Goal: Information Seeking & Learning: Learn about a topic

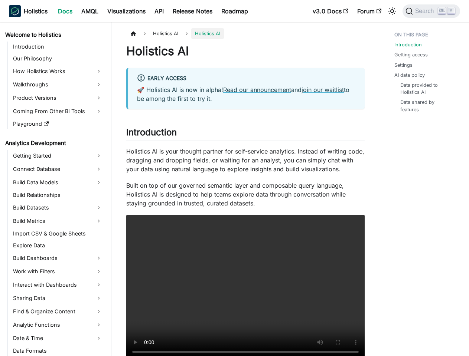
scroll to position [138, 0]
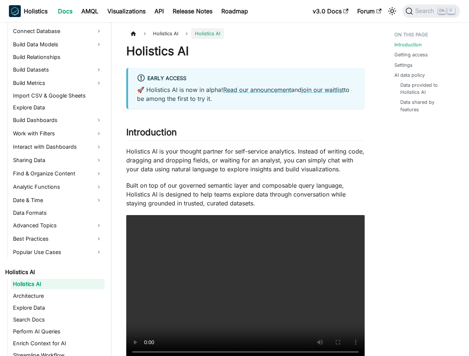
click at [392, 11] on icon "Switch between dark and light mode (currently light mode)" at bounding box center [392, 11] width 9 height 9
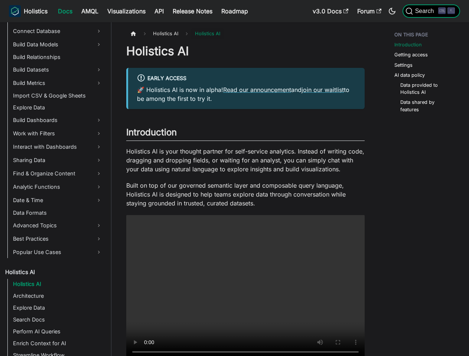
click at [431, 11] on span "Search" at bounding box center [426, 11] width 26 height 7
click at [58, 31] on link "Connect Database" at bounding box center [58, 31] width 94 height 12
click at [58, 45] on link "Build Data Models" at bounding box center [58, 45] width 94 height 12
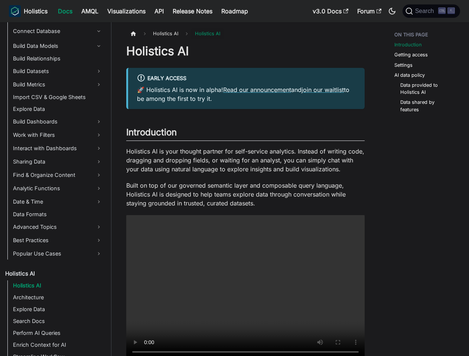
click at [58, 70] on link "Build Datasets" at bounding box center [58, 71] width 94 height 12
